Goal: Information Seeking & Learning: Learn about a topic

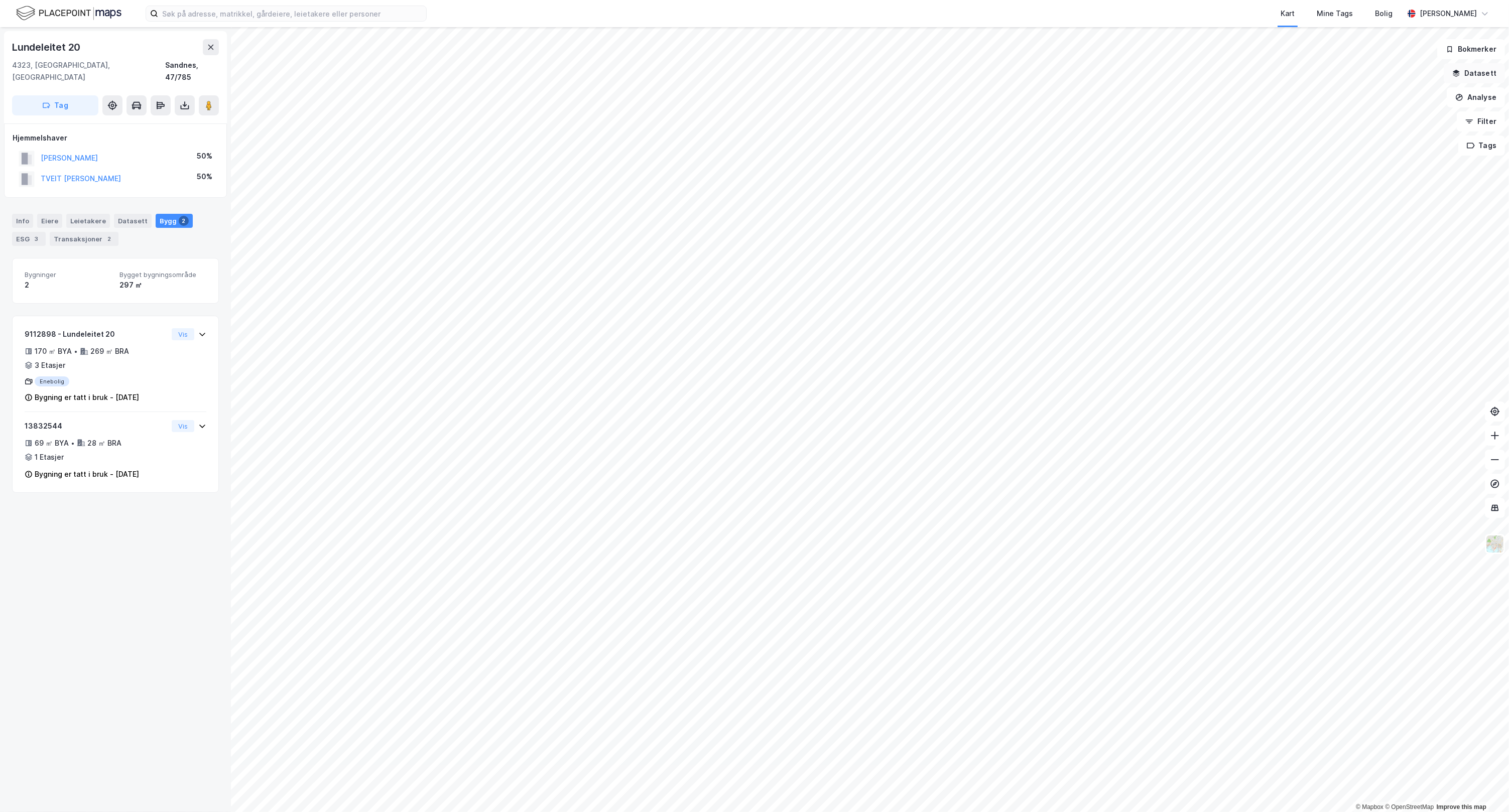
click at [1055, 77] on button "Datasett" at bounding box center [1474, 73] width 61 height 20
click at [1055, 170] on div "Transaksjoner" at bounding box center [1414, 171] width 165 height 12
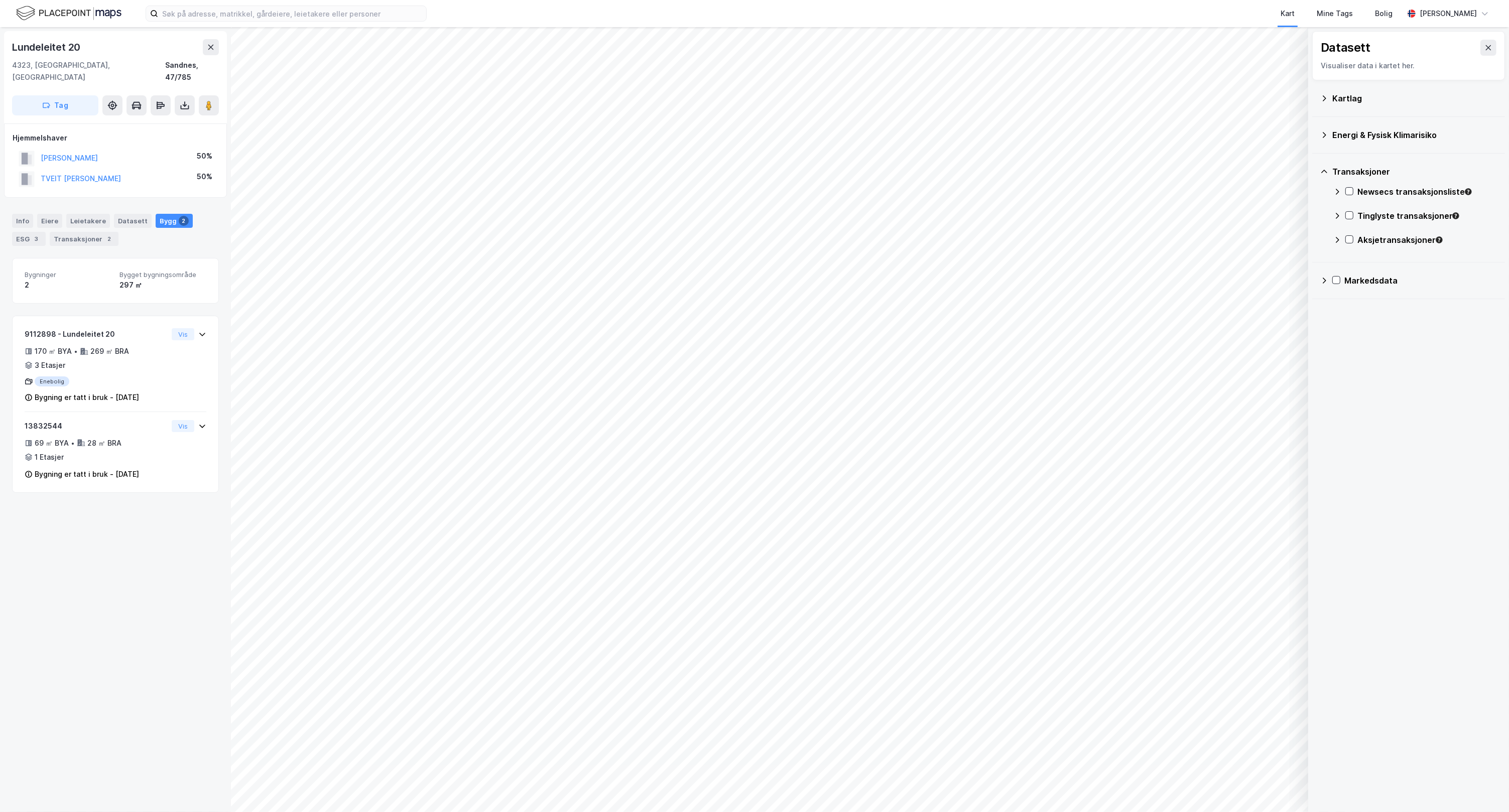
click at [1055, 170] on div "Transaksjoner" at bounding box center [1414, 171] width 165 height 12
click at [1055, 51] on icon at bounding box center [1489, 48] width 8 height 8
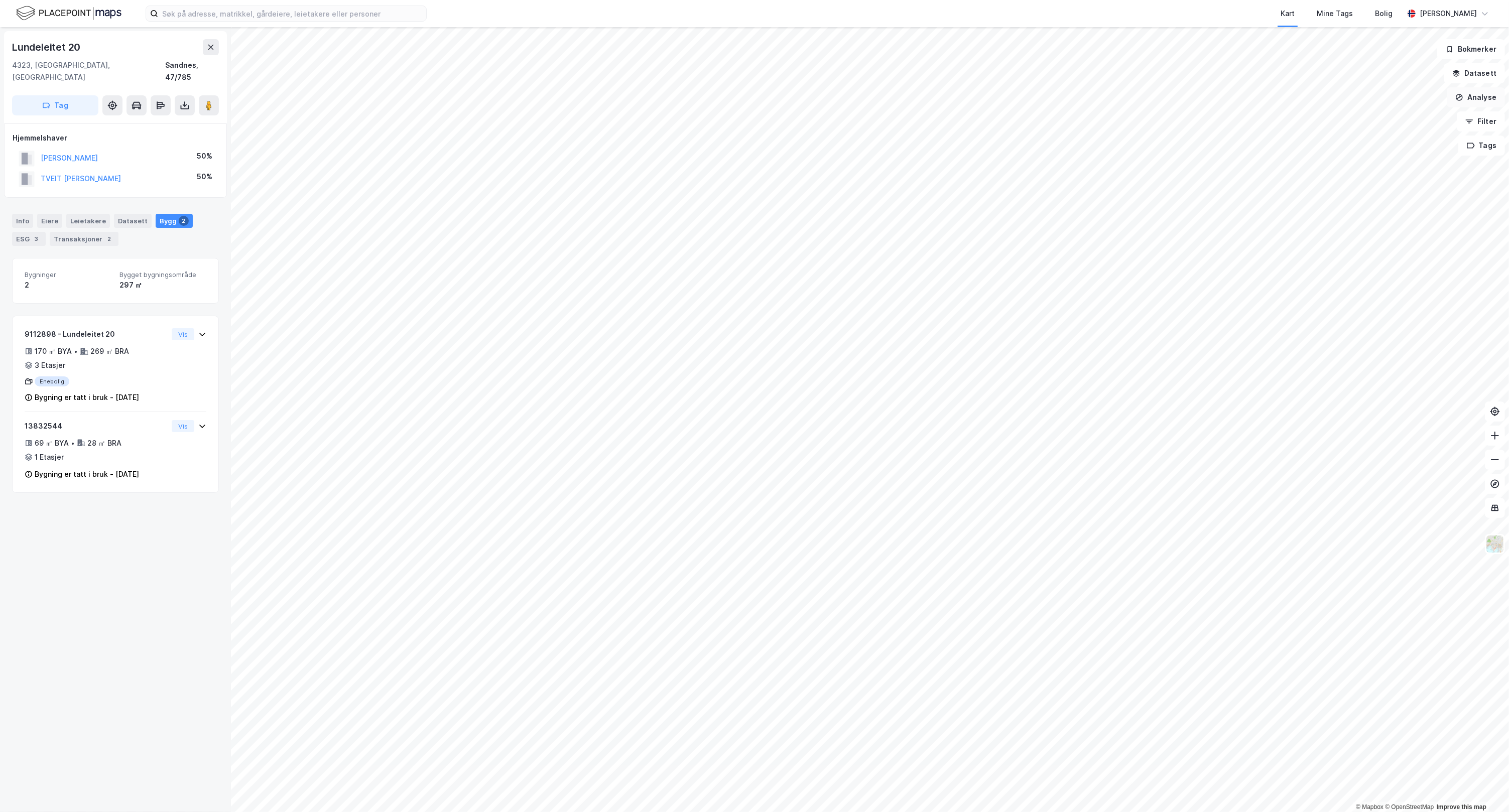
click at [1055, 101] on button "Analyse" at bounding box center [1476, 97] width 58 height 20
click at [1055, 144] on div "Tegn sirkel" at bounding box center [1389, 139] width 88 height 9
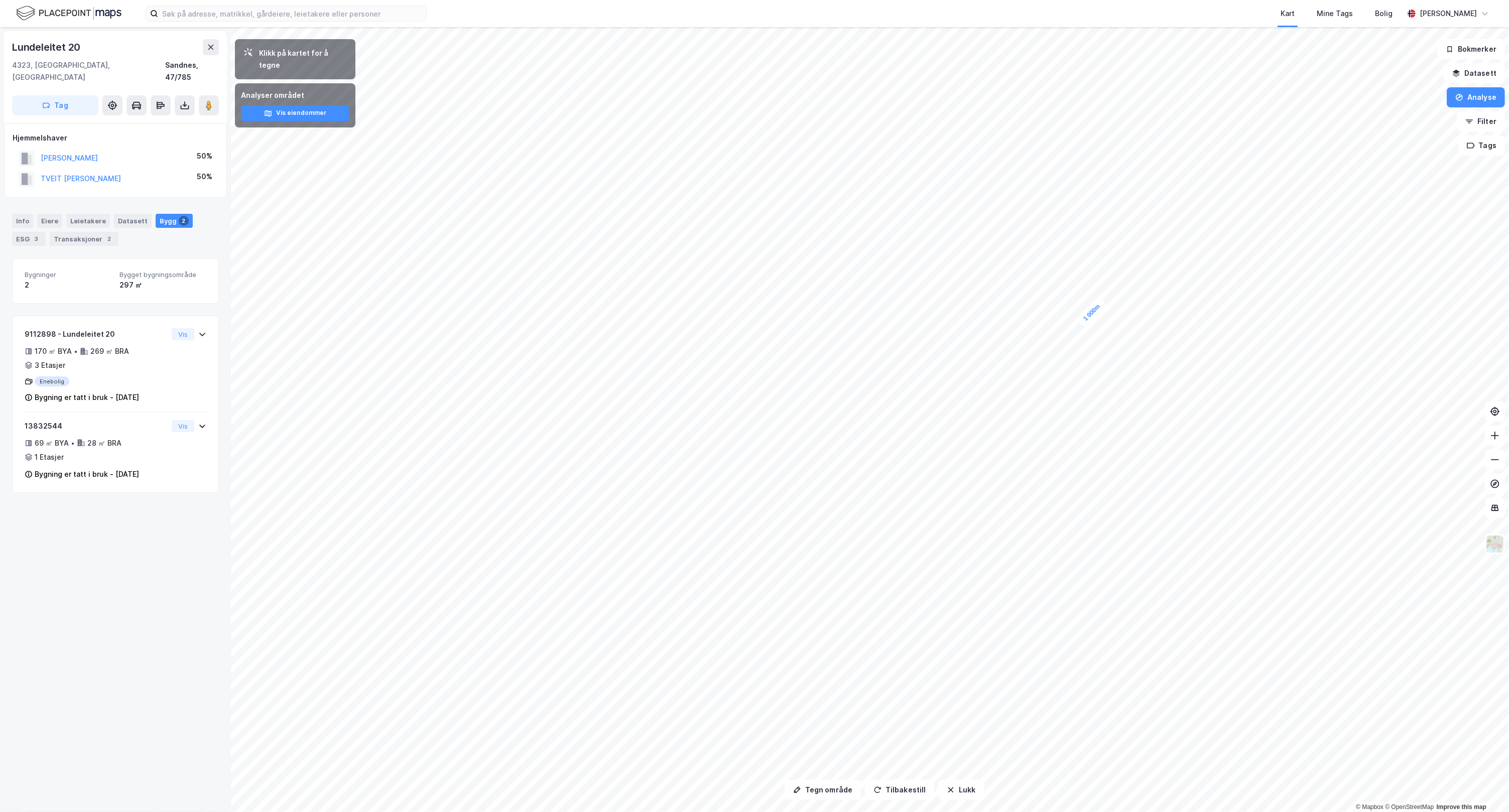
drag, startPoint x: 1076, startPoint y: 334, endPoint x: 1087, endPoint y: 312, distance: 24.6
click at [1055, 312] on div "1 000m" at bounding box center [1092, 312] width 33 height 33
click at [1055, 104] on button "Analyse" at bounding box center [1476, 97] width 58 height 20
click at [1055, 145] on div "Tegn sirkel" at bounding box center [1382, 140] width 115 height 16
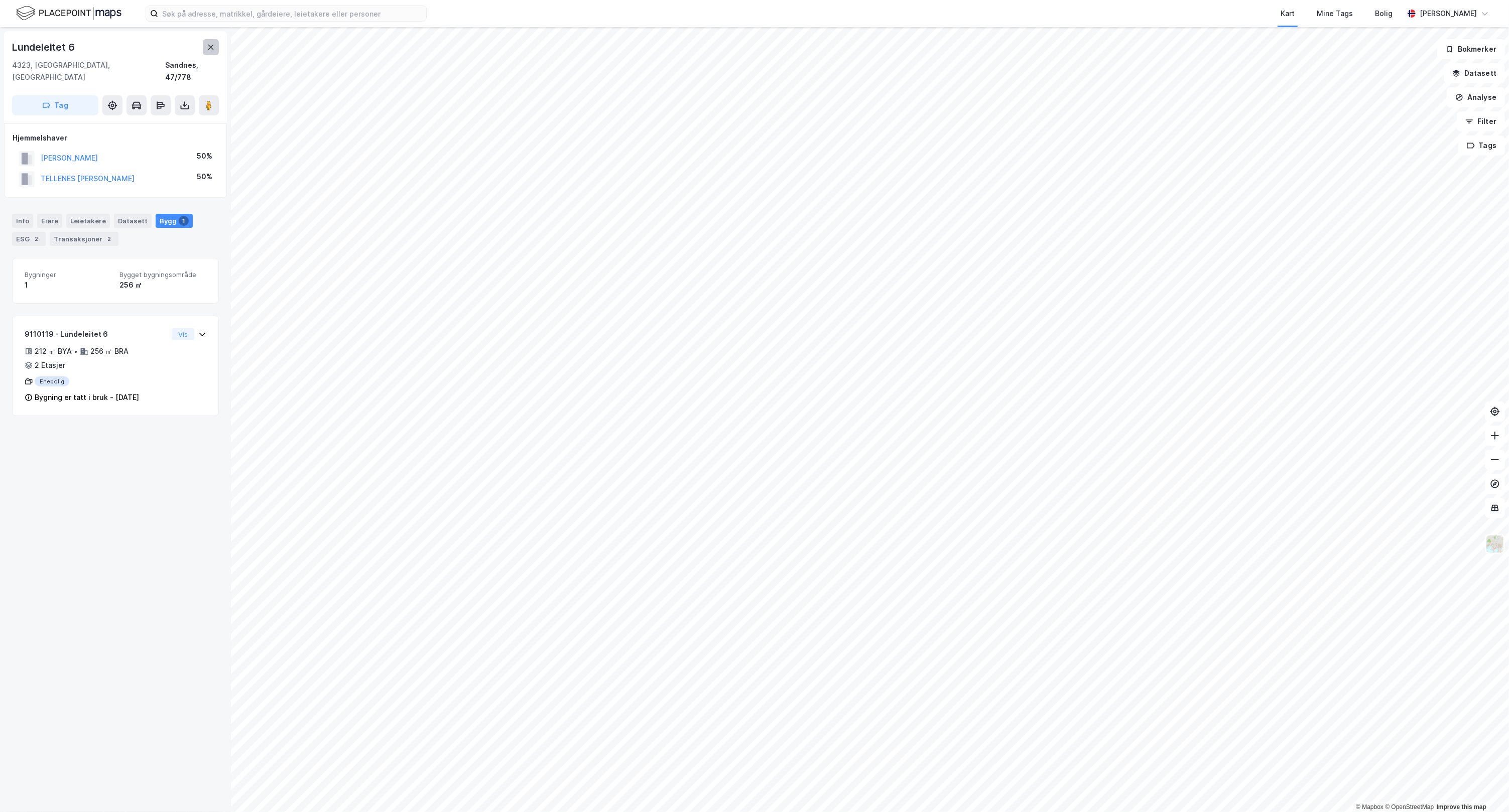
click at [212, 48] on icon at bounding box center [211, 47] width 6 height 5
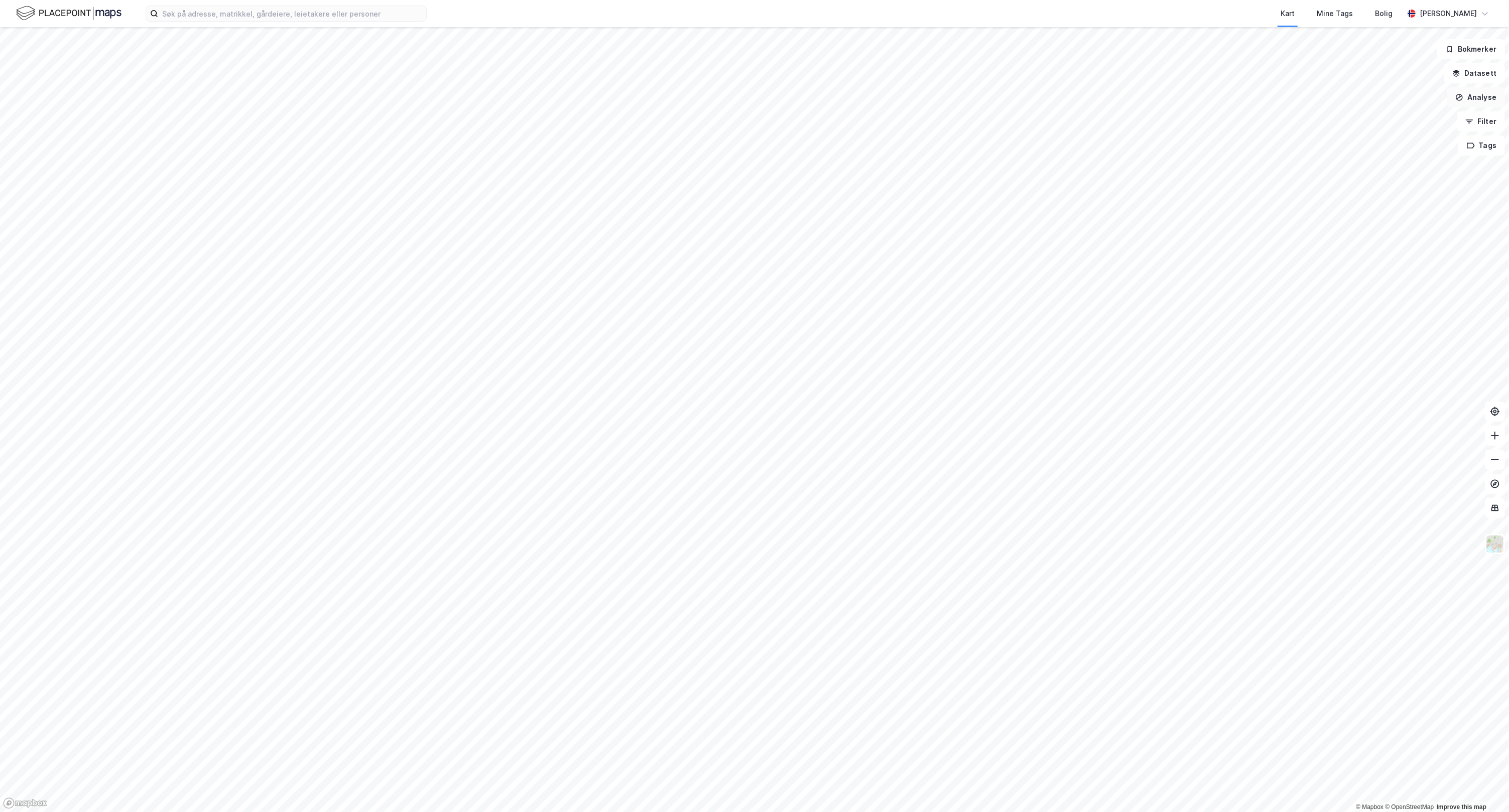
click at [1055, 92] on button "Analyse" at bounding box center [1476, 97] width 58 height 20
click at [1055, 142] on div "Tegn sirkel" at bounding box center [1389, 139] width 88 height 9
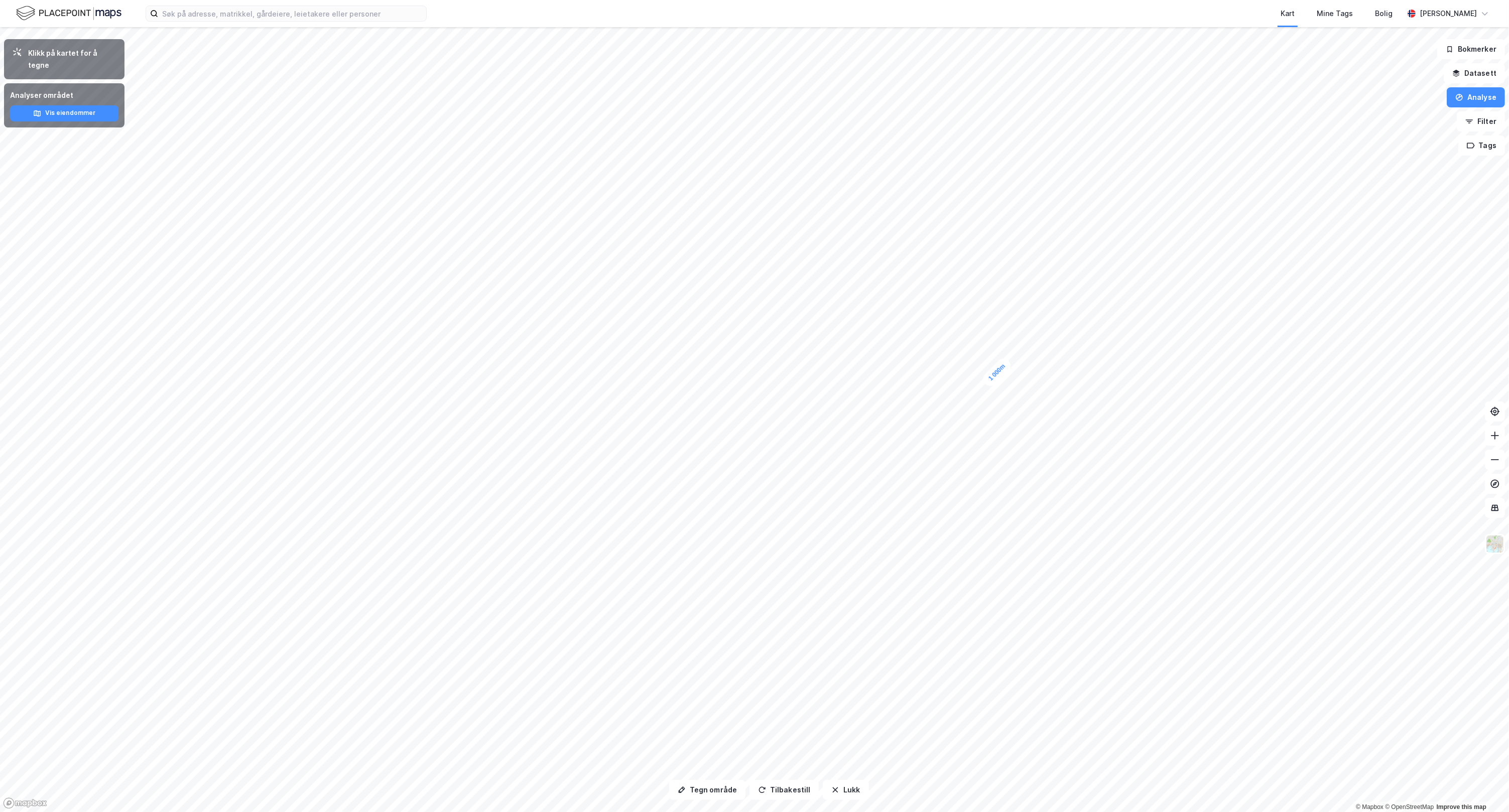
drag, startPoint x: 1007, startPoint y: 366, endPoint x: 1002, endPoint y: 371, distance: 7.1
click at [725, 517] on button "Tegn område" at bounding box center [707, 790] width 76 height 20
click at [1055, 92] on button "Analyse" at bounding box center [1476, 97] width 58 height 20
click at [1055, 123] on div "Tegn område" at bounding box center [1382, 118] width 115 height 16
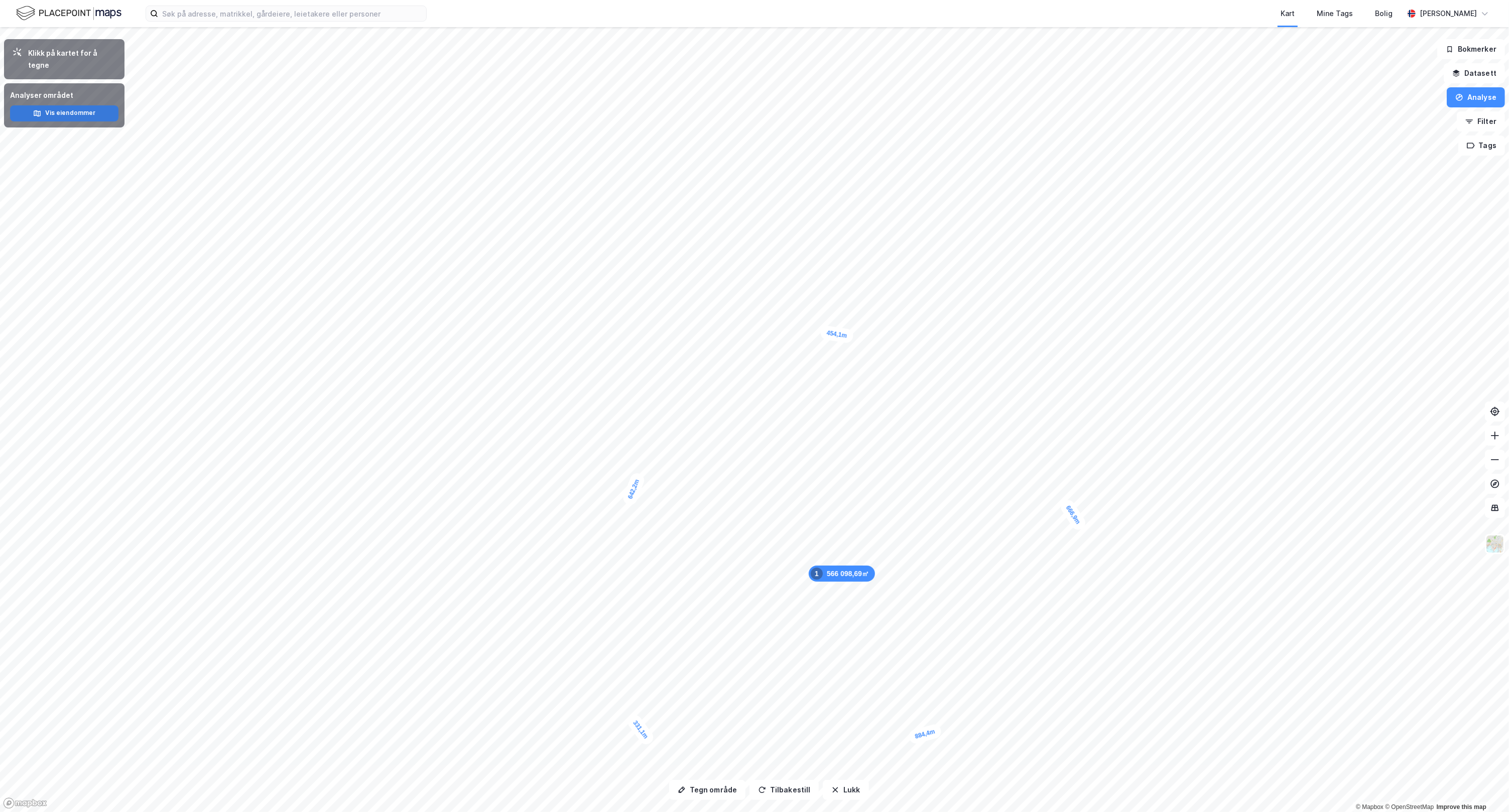
click at [75, 105] on button "Vis eiendommer" at bounding box center [64, 114] width 109 height 16
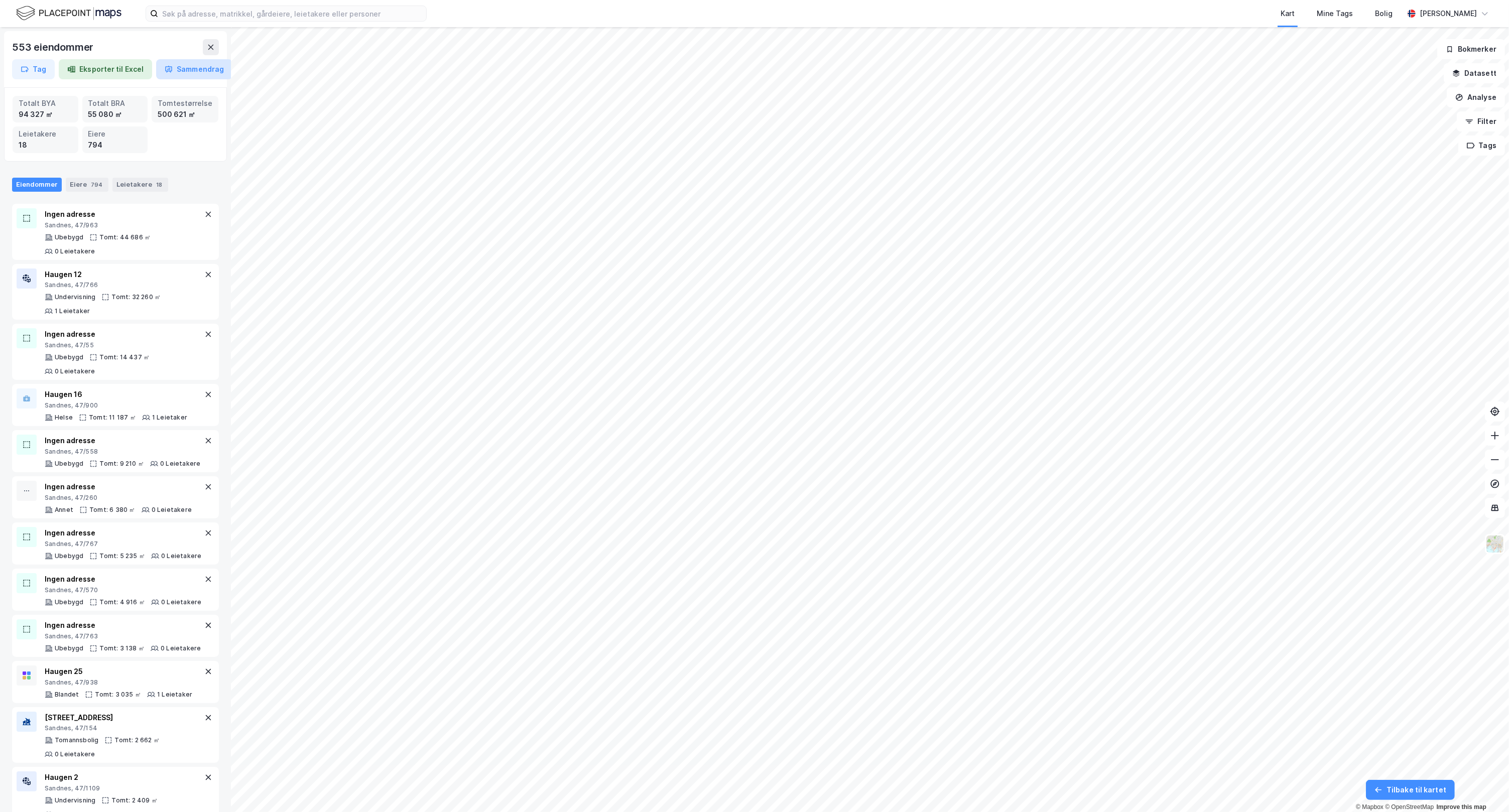
click at [181, 71] on button "Sammendrag" at bounding box center [194, 69] width 76 height 20
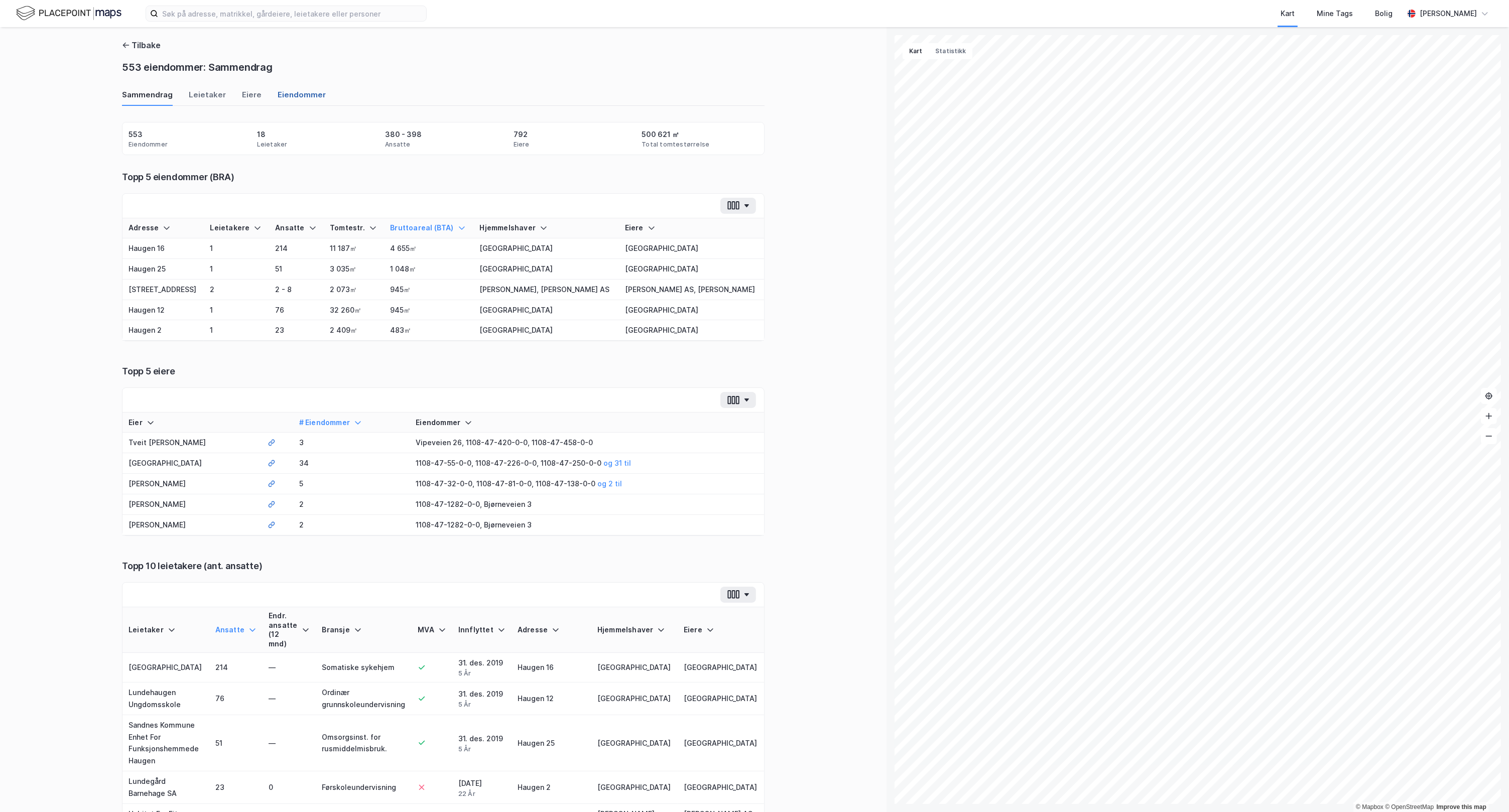
click at [287, 93] on div "Eiendommer" at bounding box center [301, 97] width 48 height 16
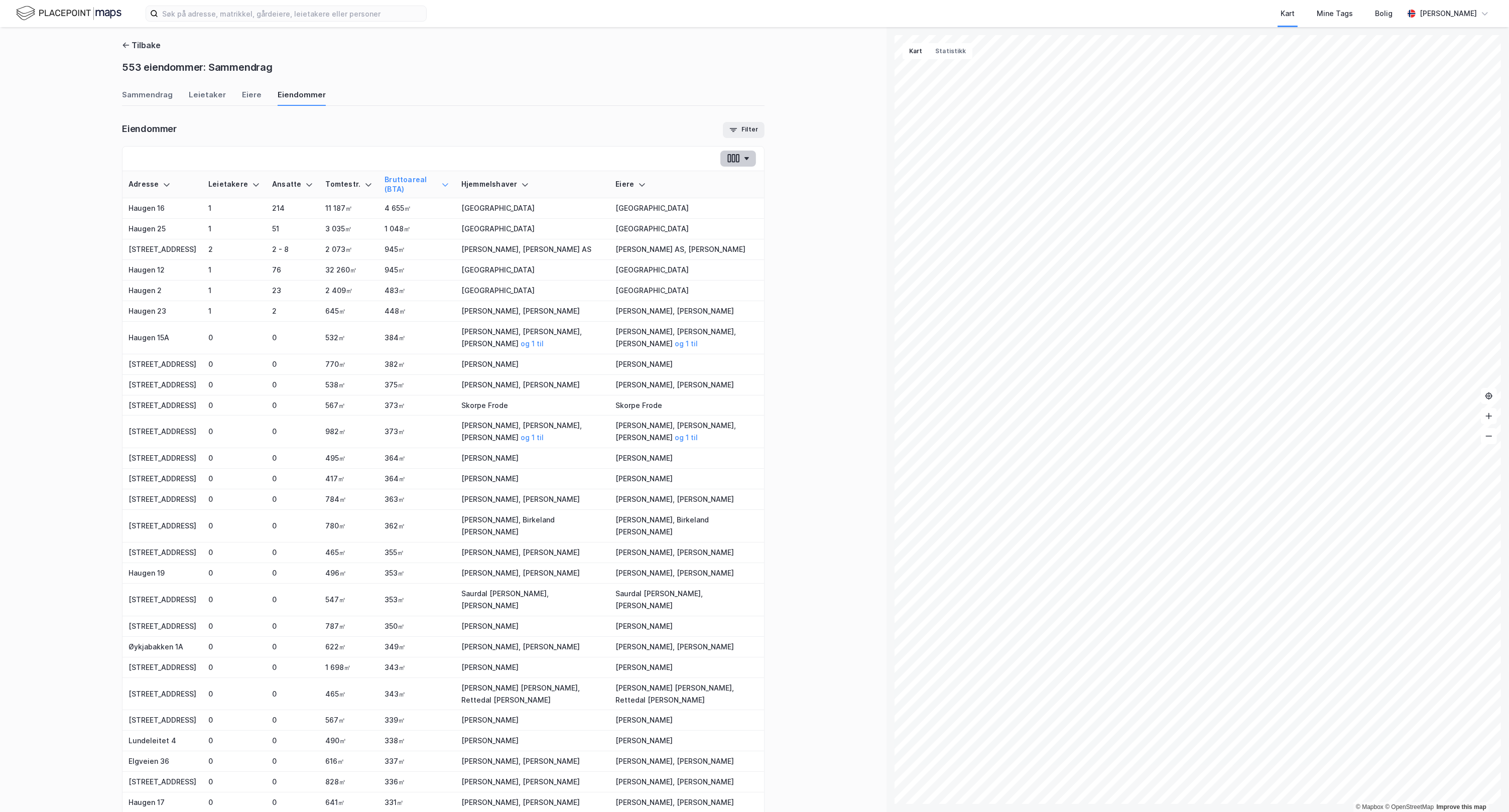
click at [744, 155] on button "button" at bounding box center [738, 159] width 36 height 16
click at [742, 131] on button "Filter" at bounding box center [743, 130] width 41 height 16
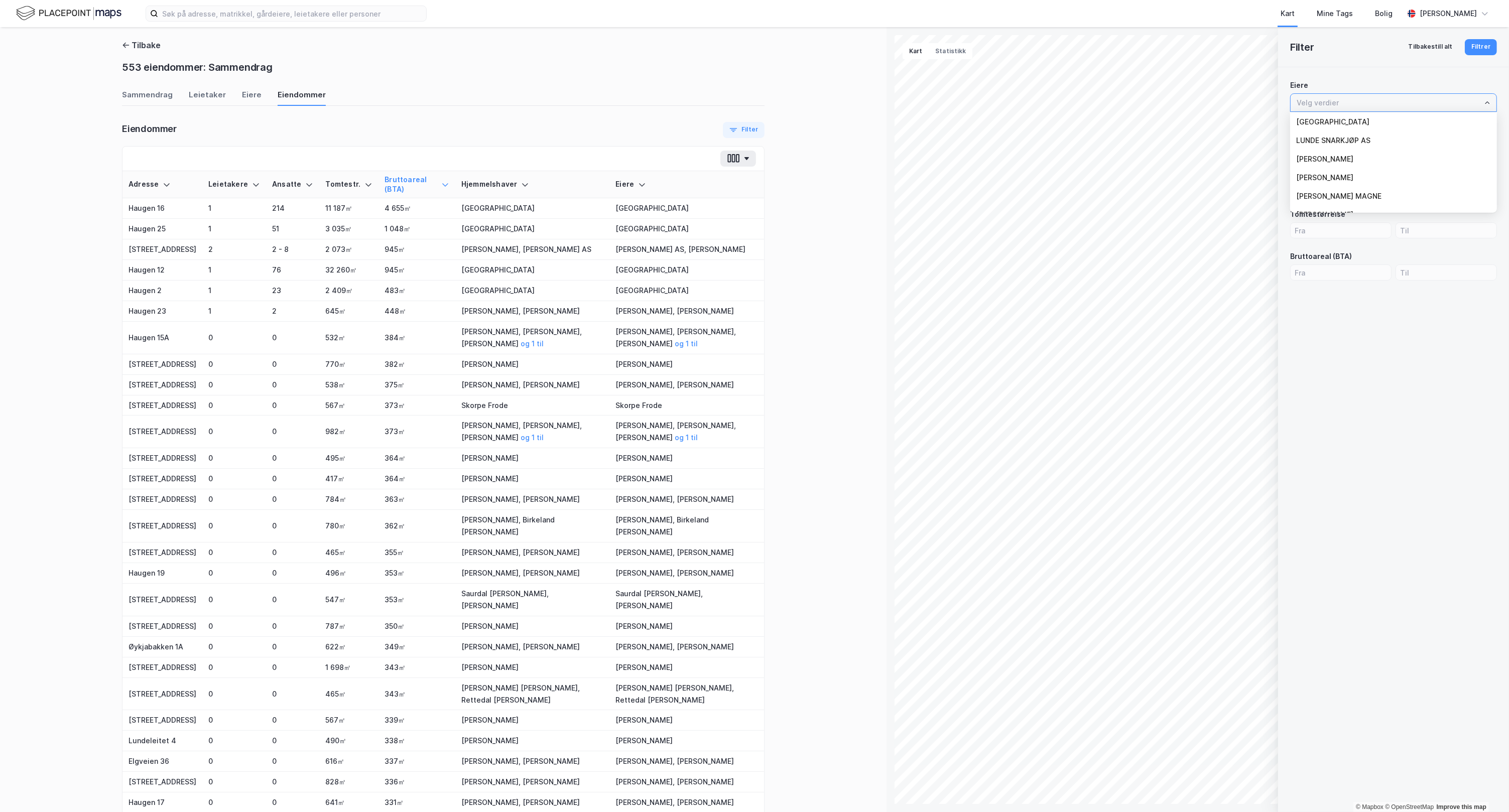
click at [1055, 105] on input "text" at bounding box center [1389, 103] width 197 height 10
click at [1055, 51] on button "Filtrer" at bounding box center [1481, 47] width 32 height 16
click at [1055, 45] on button "Filtrer" at bounding box center [1481, 47] width 32 height 16
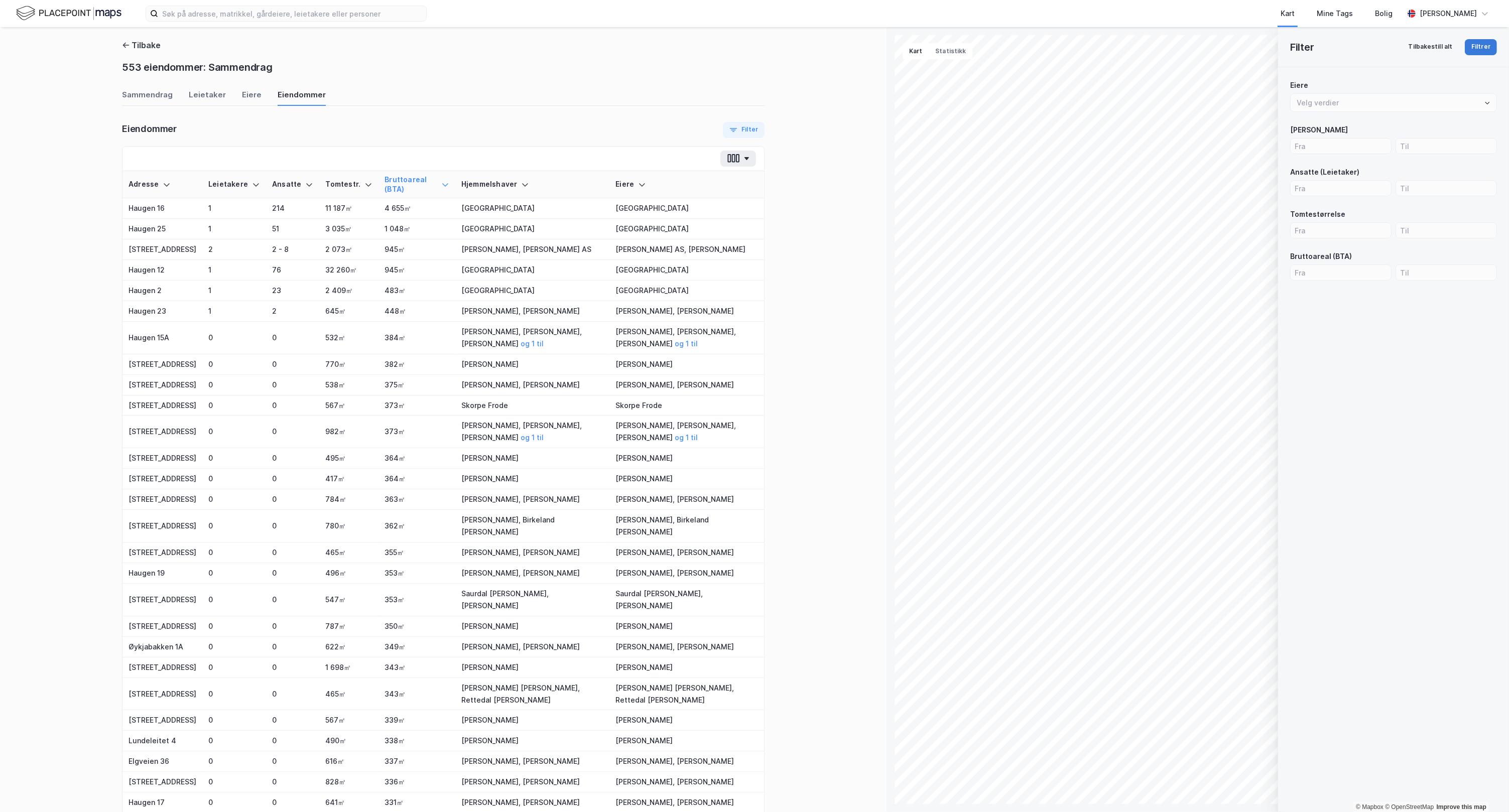
click at [1055, 45] on button "Filtrer" at bounding box center [1481, 47] width 32 height 16
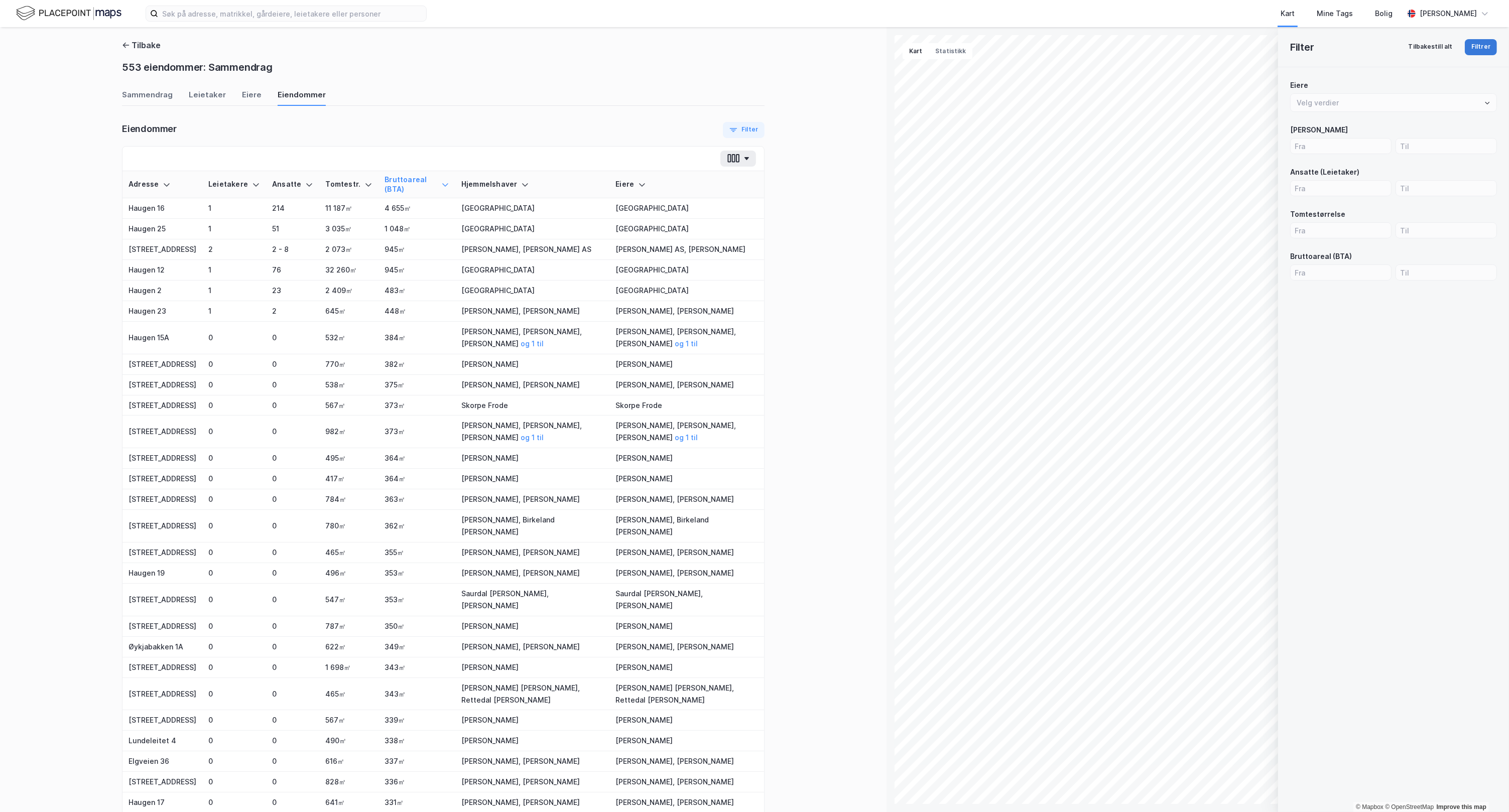
click at [1055, 45] on button "Filtrer" at bounding box center [1481, 47] width 32 height 16
click at [802, 287] on div "Tilbake 553 eiendommer: Sammendrag Sammendrag Leietaker Eiere Eiendommer Eiendo…" at bounding box center [443, 419] width 887 height 785
click at [744, 157] on icon "button" at bounding box center [746, 159] width 6 height 3
click at [749, 126] on button "Filter" at bounding box center [743, 130] width 41 height 16
